Goal: Task Accomplishment & Management: Manage account settings

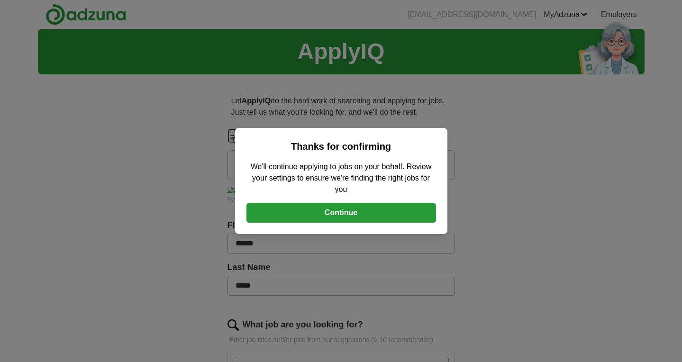
click at [342, 217] on button "Continue" at bounding box center [342, 213] width 190 height 20
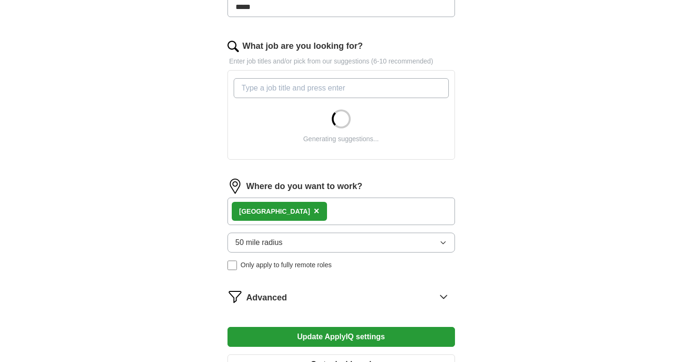
scroll to position [280, 0]
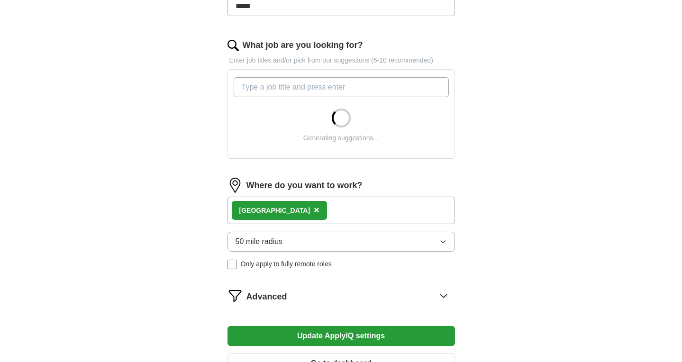
click at [310, 211] on div "Liverpool ×" at bounding box center [342, 211] width 228 height 28
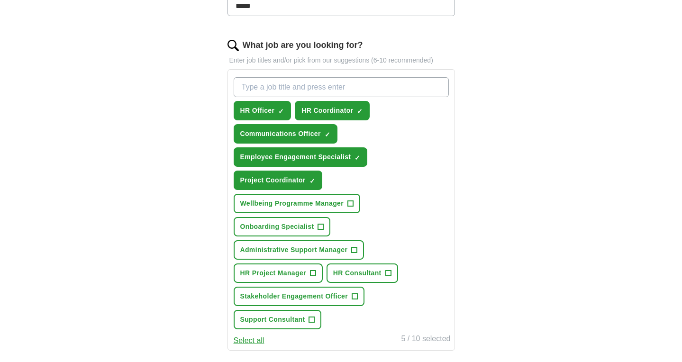
click at [288, 203] on span "Wellbeing Programme Manager" at bounding box center [291, 204] width 103 height 10
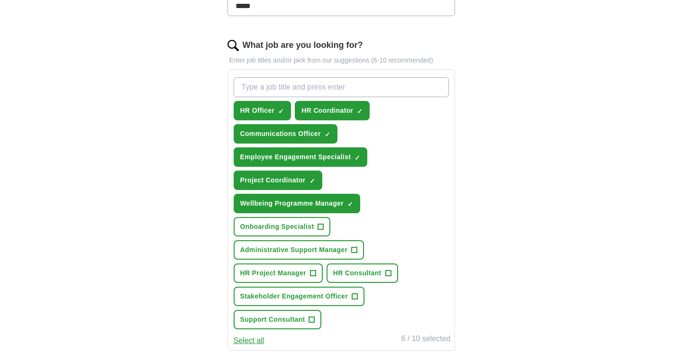
click at [288, 234] on button "Onboarding Specialist +" at bounding box center [282, 226] width 97 height 19
click at [292, 250] on span "Administrative Support Manager" at bounding box center [294, 250] width 108 height 10
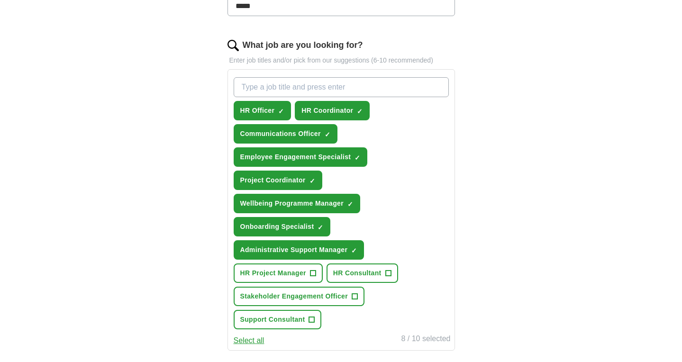
click at [291, 274] on span "HR Project Manager" at bounding box center [273, 273] width 66 height 10
click at [336, 276] on span "HR Consultant" at bounding box center [357, 273] width 48 height 10
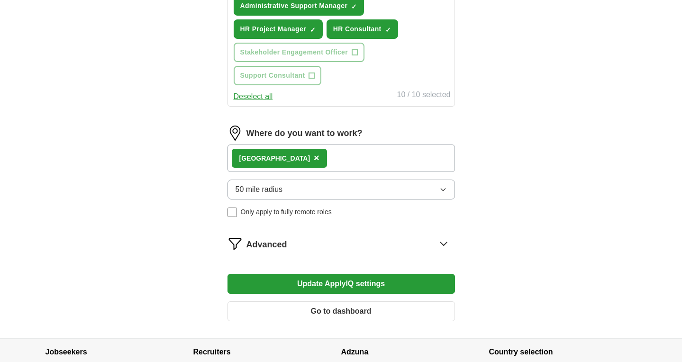
scroll to position [530, 0]
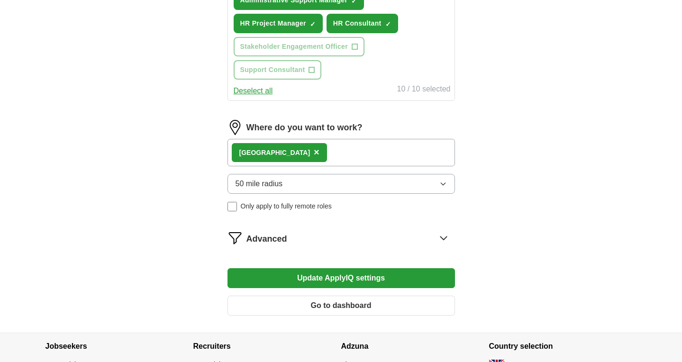
click at [317, 152] on div "Liverpool ×" at bounding box center [342, 153] width 228 height 28
click at [290, 155] on div "Liverpool ×" at bounding box center [342, 153] width 228 height 28
click at [299, 160] on div "Liverpool ×" at bounding box center [342, 153] width 228 height 28
click at [314, 151] on div "Liverpool ×" at bounding box center [342, 153] width 228 height 28
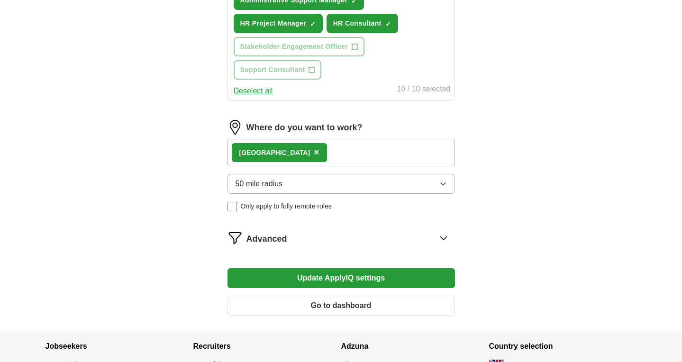
click at [324, 275] on button "Update ApplyIQ settings" at bounding box center [342, 278] width 228 height 20
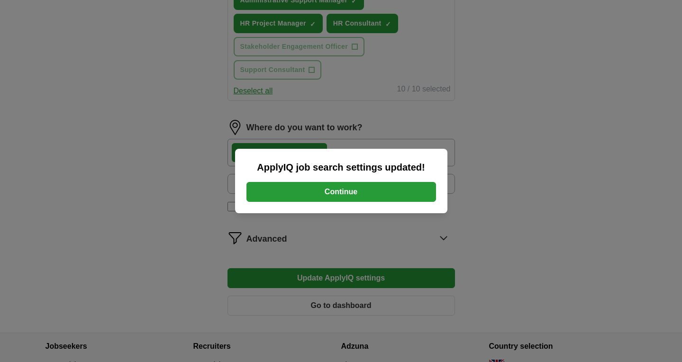
click at [364, 193] on button "Continue" at bounding box center [342, 192] width 190 height 20
